Goal: Task Accomplishment & Management: Use online tool/utility

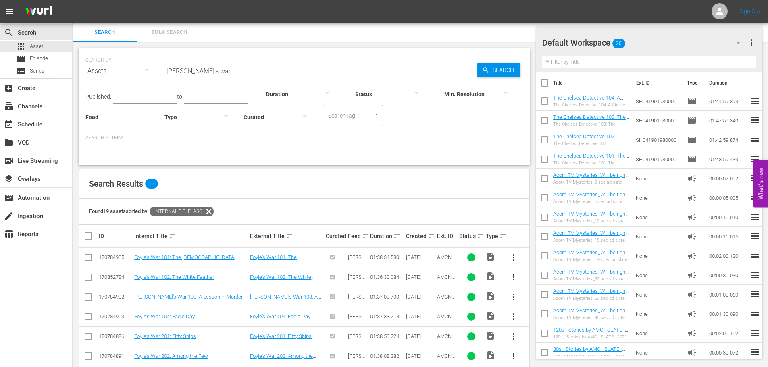
scroll to position [271, 0]
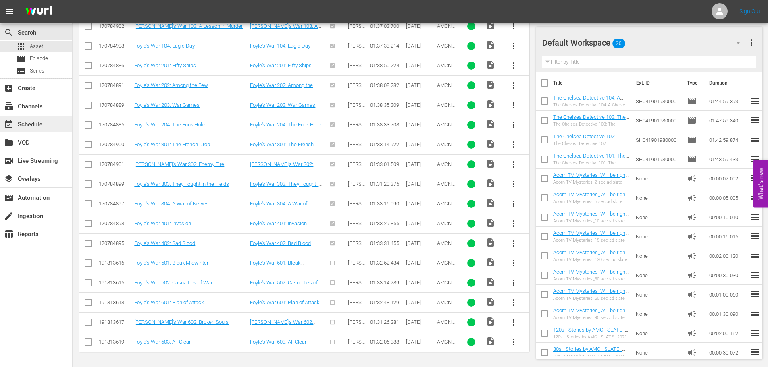
click at [47, 120] on div "event_available Schedule" at bounding box center [36, 124] width 72 height 16
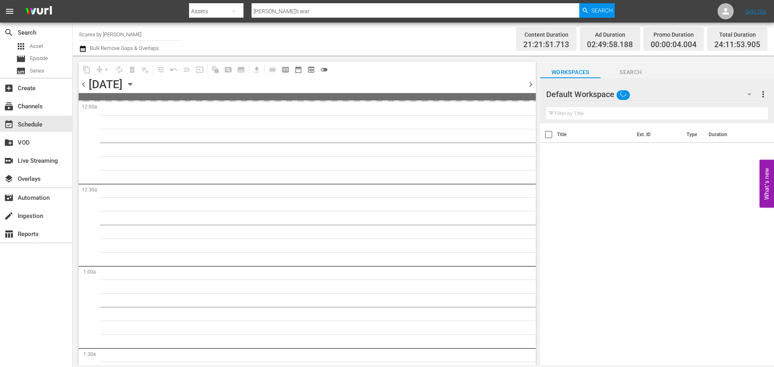
click at [82, 85] on span "chevron_left" at bounding box center [84, 84] width 10 height 10
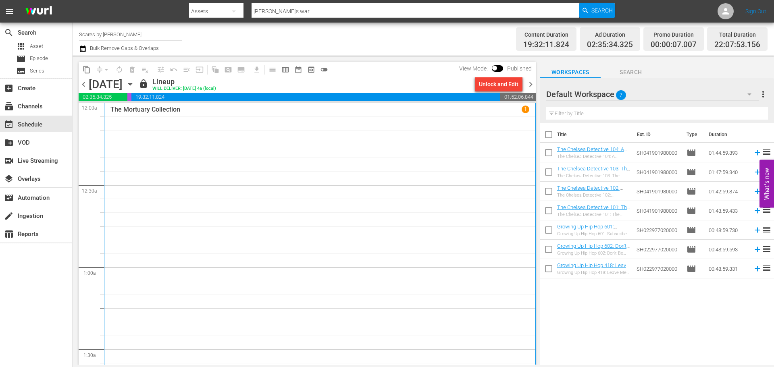
click at [241, 189] on div "The Mortuary Collection 1" at bounding box center [319, 265] width 419 height 318
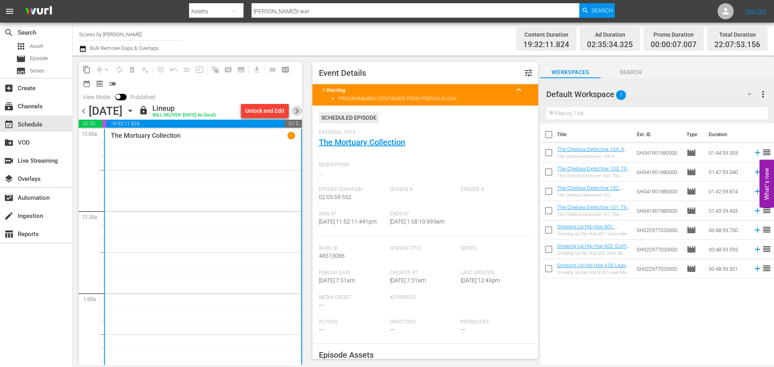
click at [300, 109] on span "chevron_right" at bounding box center [297, 111] width 10 height 10
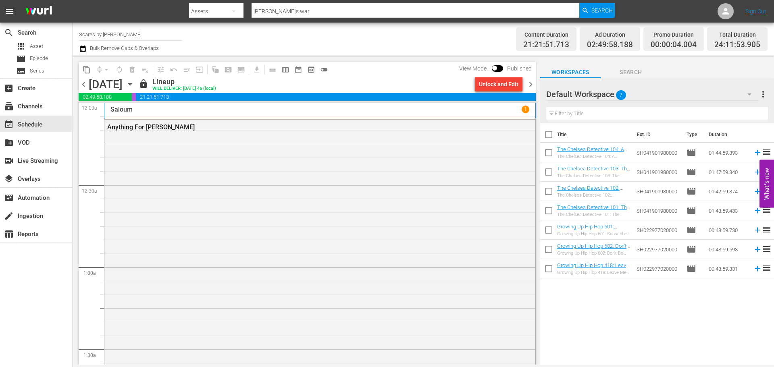
click at [383, 112] on div "Saloum 1" at bounding box center [319, 110] width 419 height 8
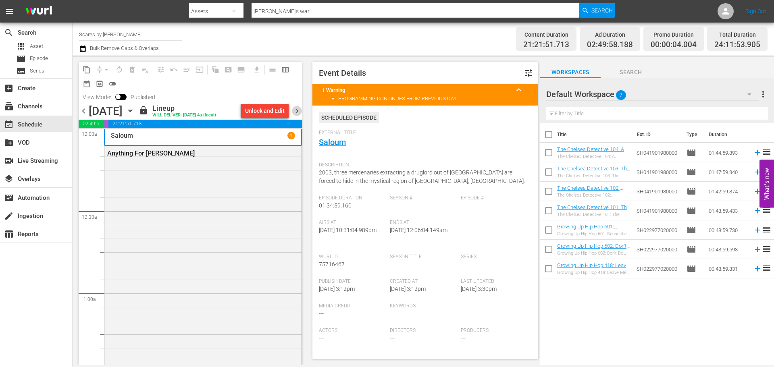
click at [299, 108] on span "chevron_right" at bounding box center [297, 111] width 10 height 10
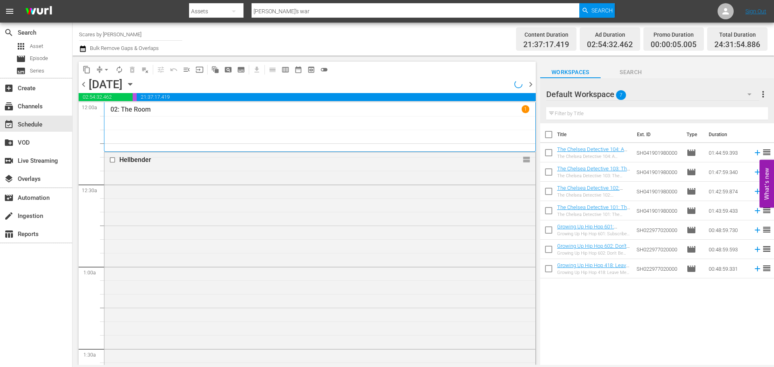
click at [195, 126] on div "02: The Room 1" at bounding box center [319, 126] width 419 height 43
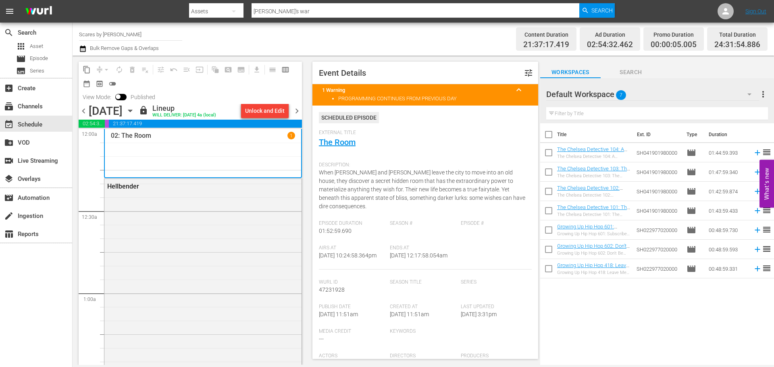
click at [296, 113] on span "chevron_right" at bounding box center [297, 111] width 10 height 10
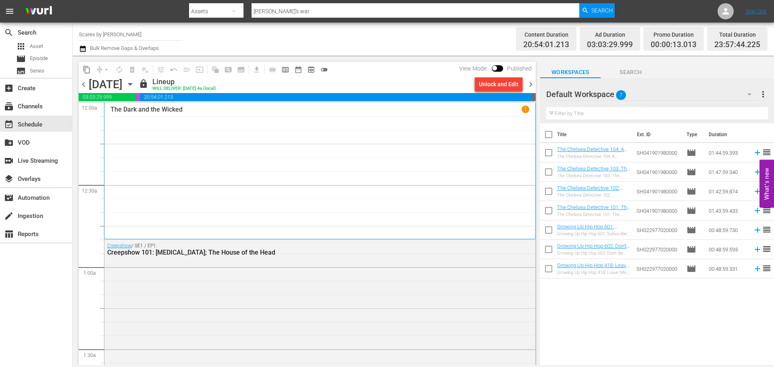
click at [172, 151] on div "The Dark and the Wicked 1" at bounding box center [319, 171] width 419 height 131
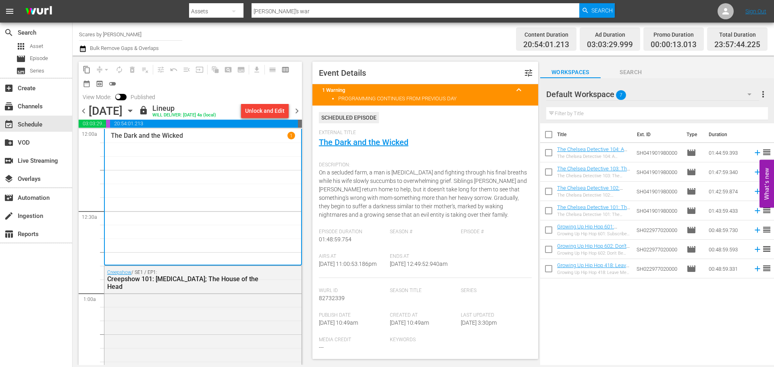
click at [300, 111] on span "chevron_right" at bounding box center [297, 111] width 10 height 10
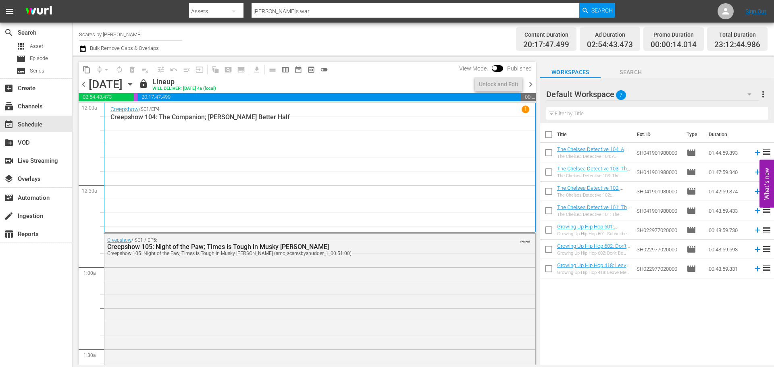
click at [209, 138] on div "Creepshow / SE1 / EP4 1 Creepshow 104: The Companion; [PERSON_NAME] Better Half" at bounding box center [319, 168] width 419 height 125
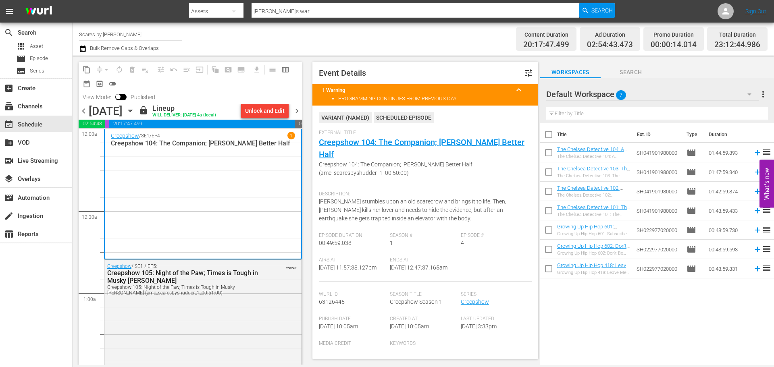
click at [298, 110] on span "chevron_right" at bounding box center [297, 111] width 10 height 10
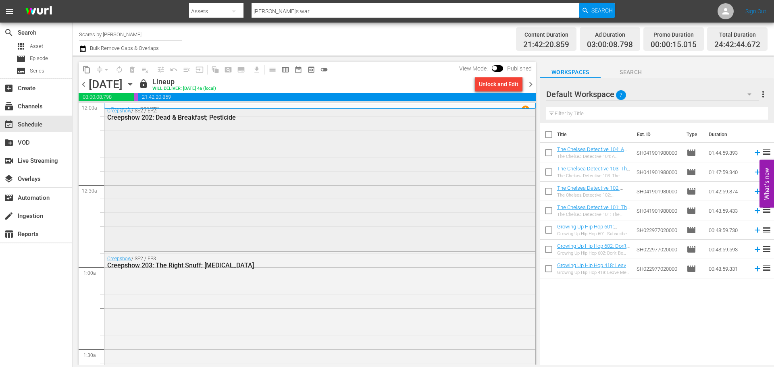
click at [223, 153] on div "Creepshow / SE2 / EP2: Creepshow 202: Dead & Breakfast; Pesticide" at bounding box center [319, 177] width 431 height 146
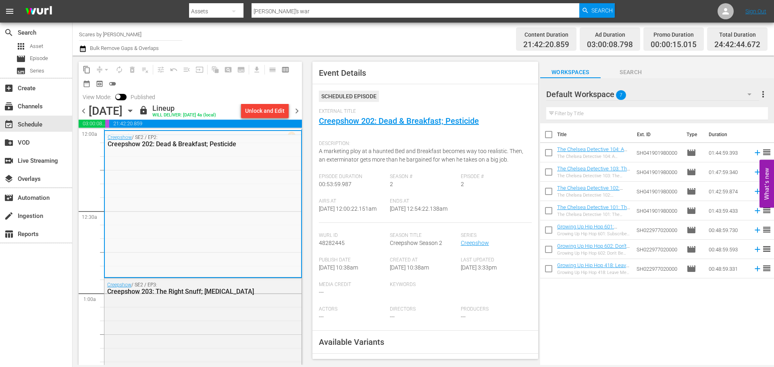
click at [298, 110] on span "chevron_right" at bounding box center [297, 111] width 10 height 10
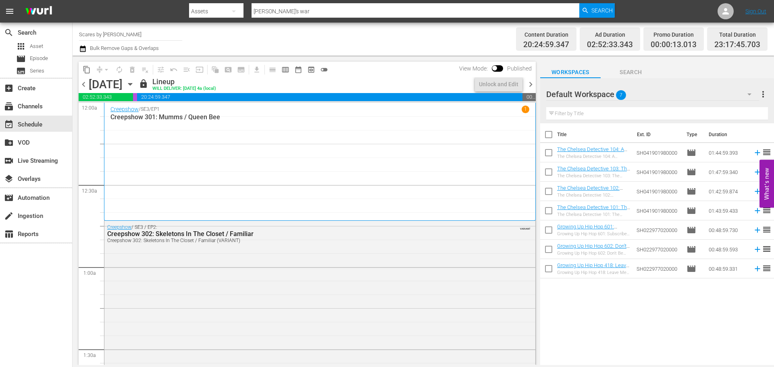
click at [220, 159] on div "Creepshow / SE3 / EP1 1 Creepshow 301: Mumms / Queen Bee" at bounding box center [319, 162] width 419 height 112
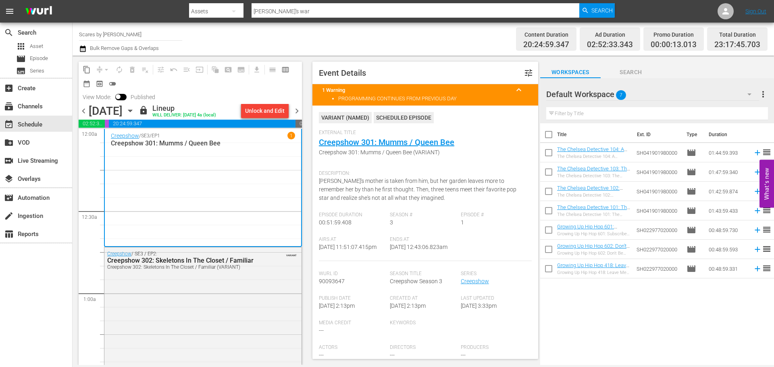
click at [299, 109] on span "chevron_right" at bounding box center [297, 111] width 10 height 10
